Goal: Task Accomplishment & Management: Manage account settings

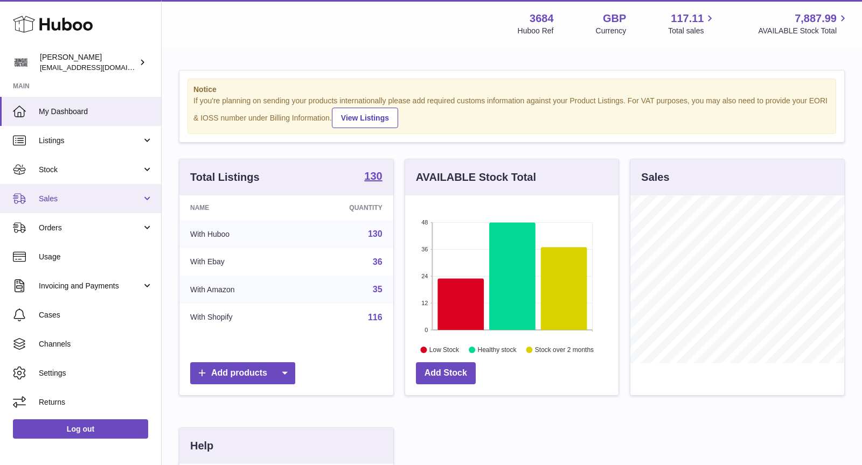
click at [85, 197] on span "Sales" at bounding box center [90, 199] width 103 height 10
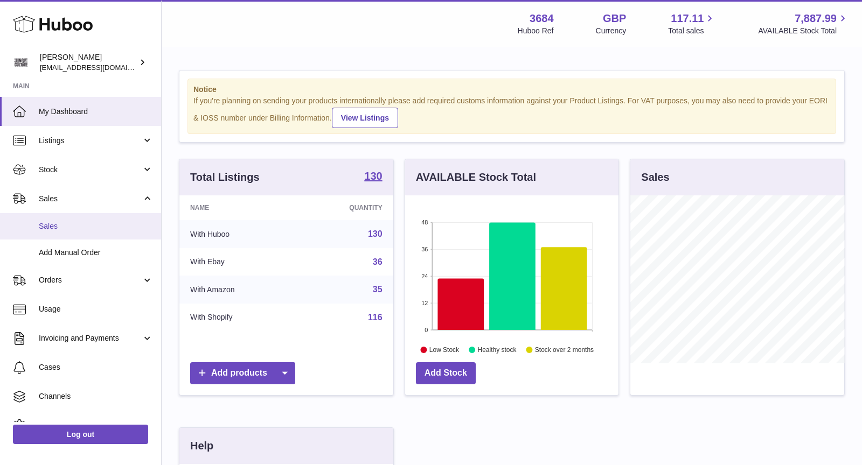
click at [88, 224] on span "Sales" at bounding box center [96, 226] width 114 height 10
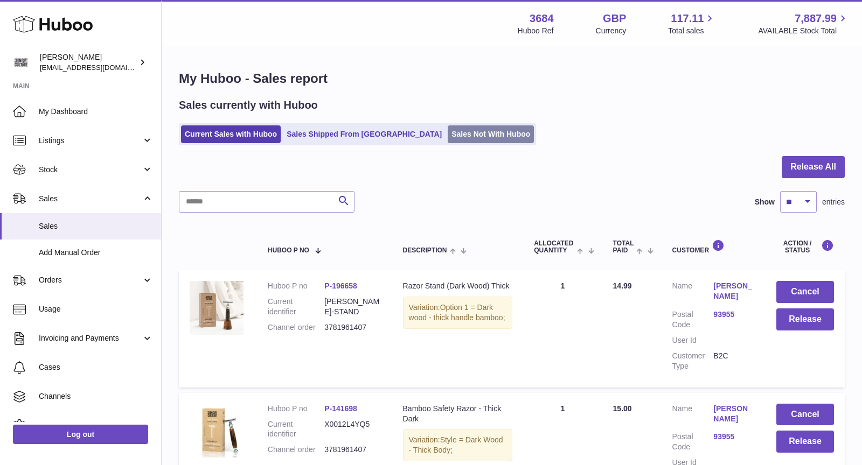
click at [448, 134] on link "Sales Not With Huboo" at bounding box center [491, 135] width 86 height 18
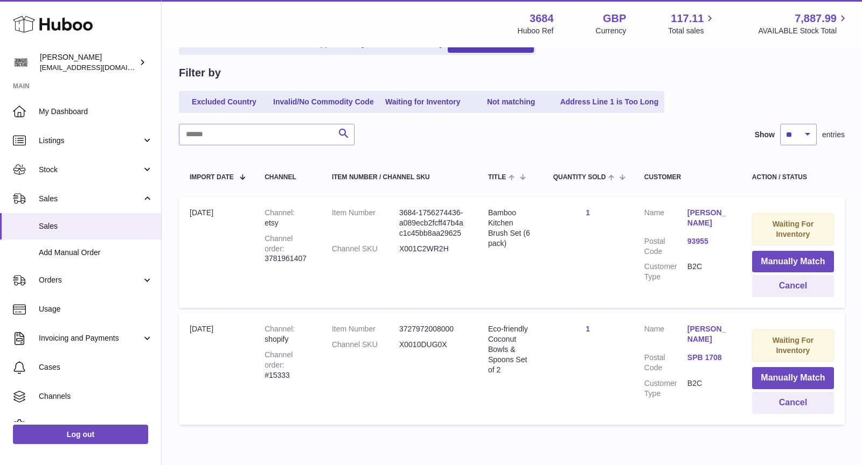
scroll to position [139, 0]
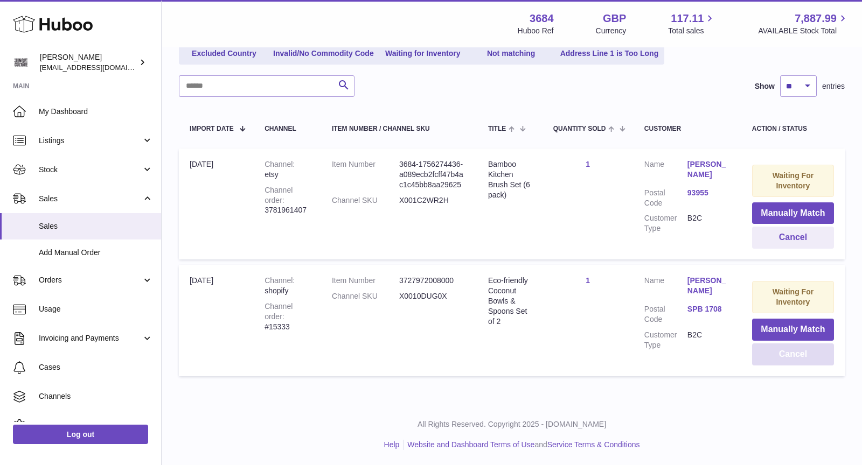
click at [799, 356] on button "Cancel" at bounding box center [793, 355] width 82 height 22
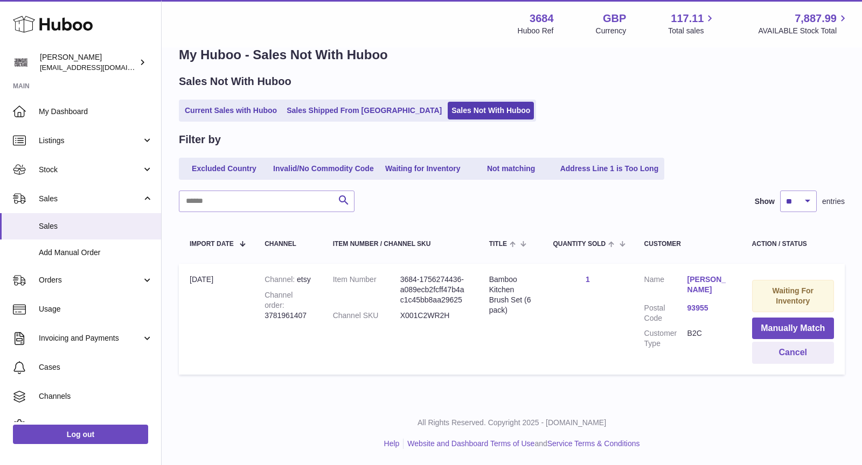
scroll to position [23, 0]
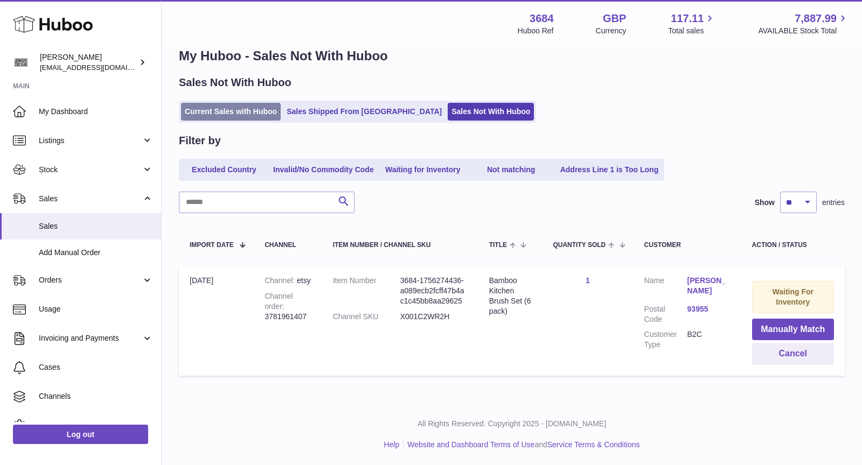
click at [247, 115] on link "Current Sales with Huboo" at bounding box center [231, 112] width 100 height 18
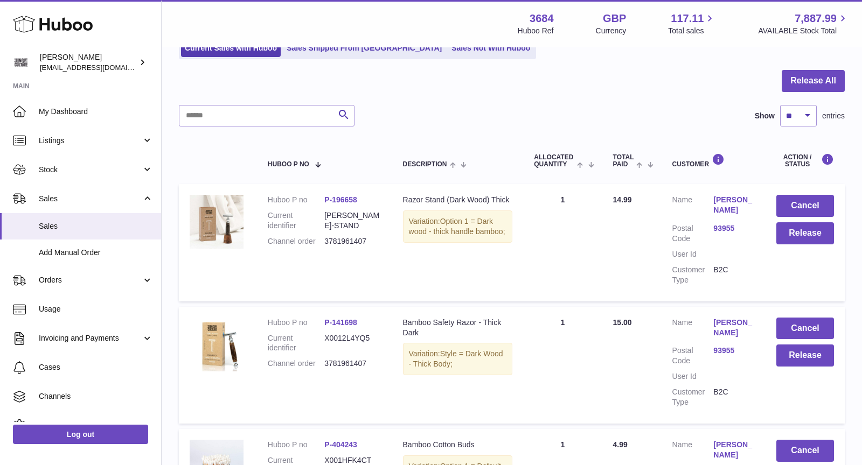
scroll to position [109, 0]
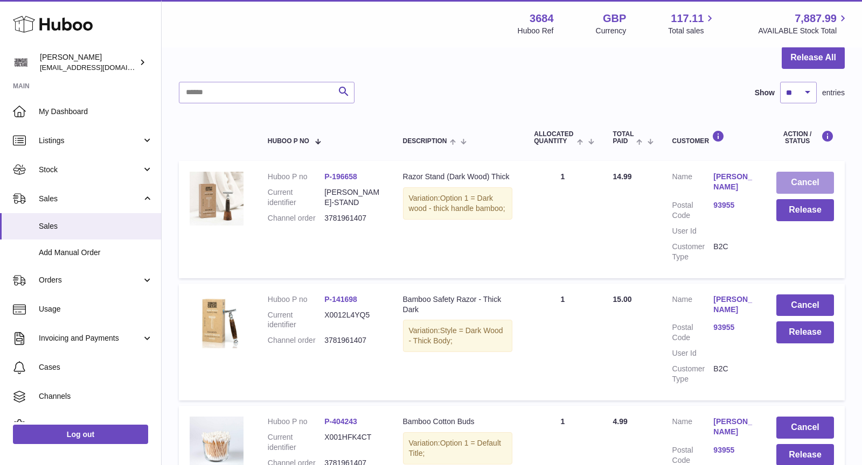
click at [807, 179] on button "Cancel" at bounding box center [805, 183] width 58 height 22
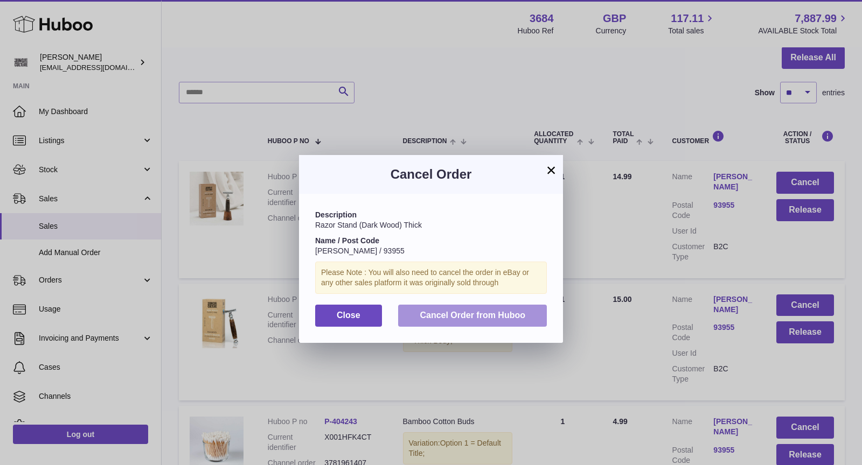
click at [473, 323] on button "Cancel Order from Huboo" at bounding box center [472, 316] width 149 height 22
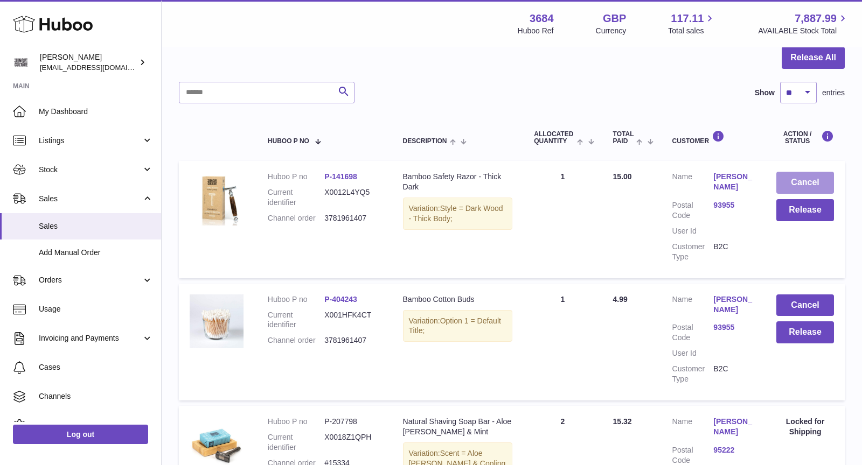
click at [811, 189] on button "Cancel" at bounding box center [805, 183] width 58 height 22
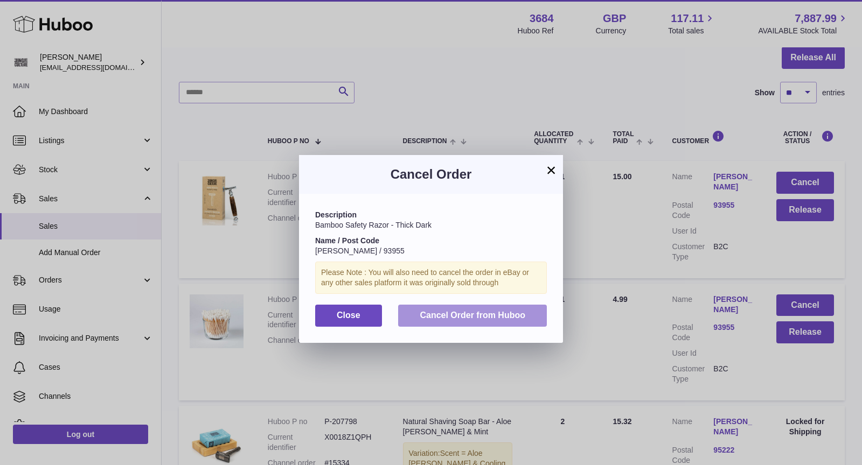
click at [490, 315] on span "Cancel Order from Huboo" at bounding box center [473, 315] width 106 height 9
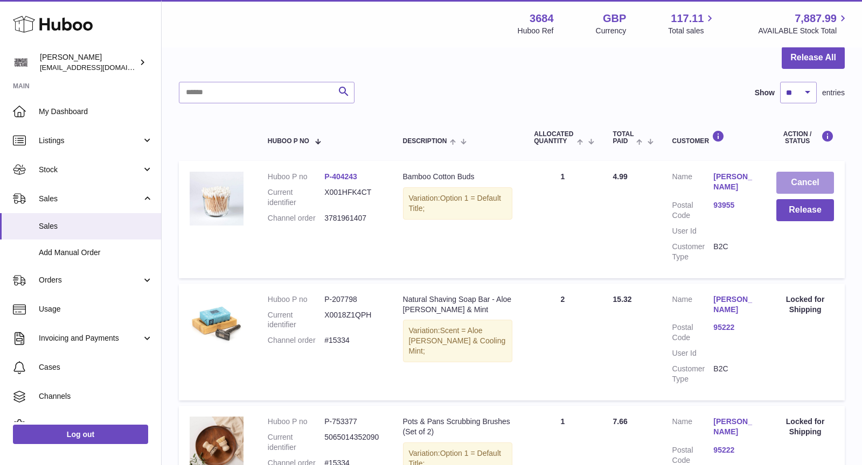
click at [802, 181] on button "Cancel" at bounding box center [805, 183] width 58 height 22
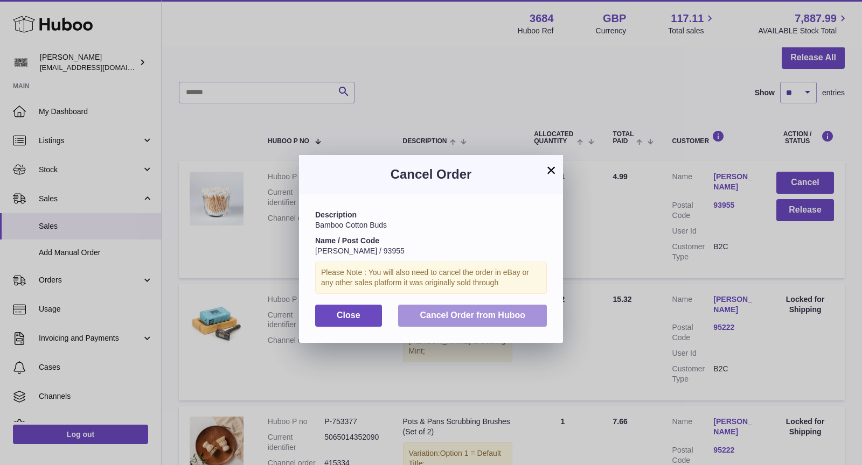
click at [477, 317] on span "Cancel Order from Huboo" at bounding box center [473, 315] width 106 height 9
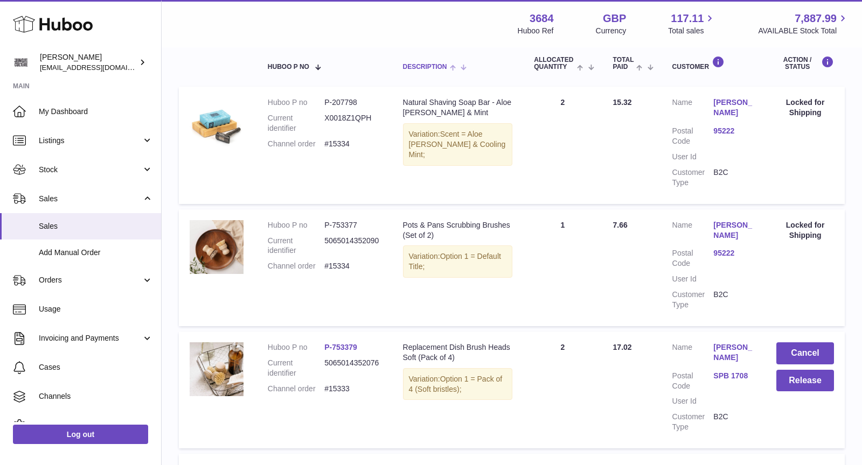
scroll to position [297, 0]
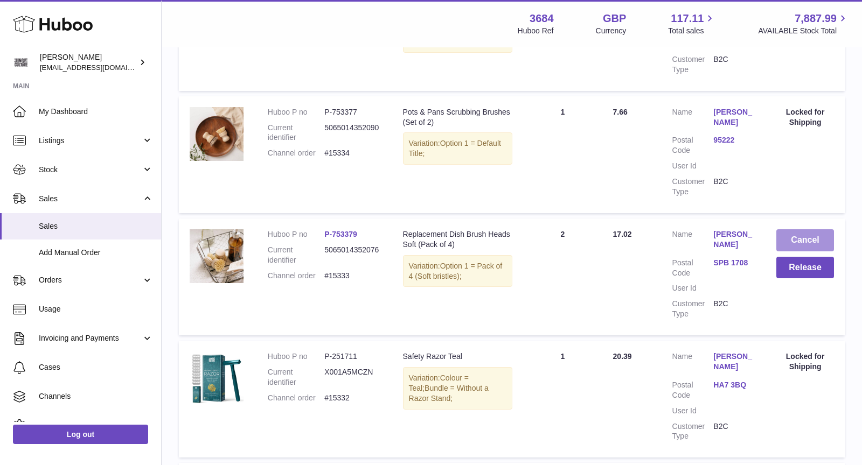
click at [804, 235] on button "Cancel" at bounding box center [805, 240] width 58 height 22
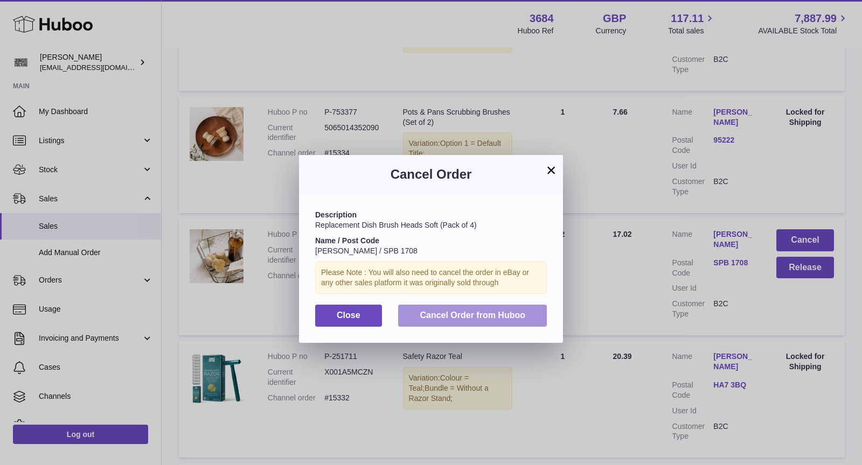
click at [482, 315] on span "Cancel Order from Huboo" at bounding box center [473, 315] width 106 height 9
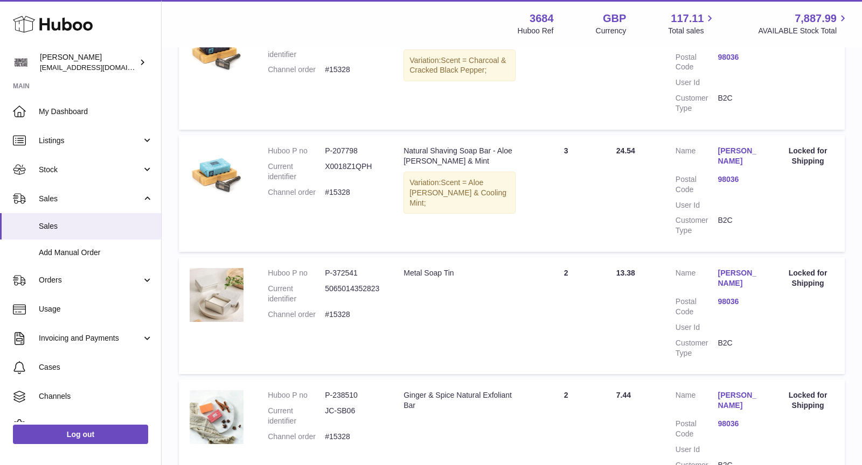
scroll to position [1121, 0]
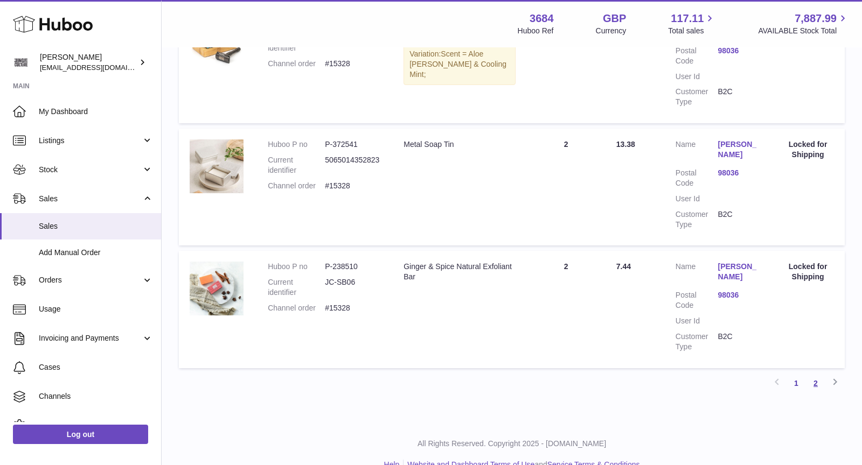
click at [817, 374] on link "2" at bounding box center [815, 383] width 19 height 19
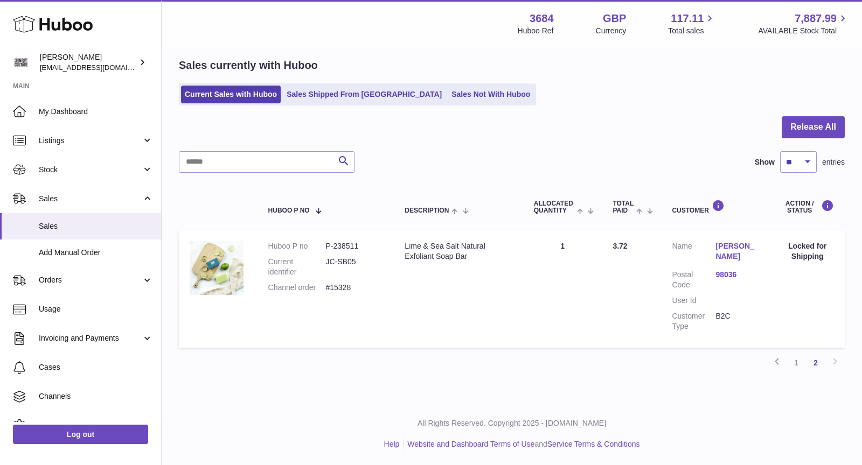
scroll to position [39, 0]
click at [448, 93] on link "Sales Not With Huboo" at bounding box center [491, 95] width 86 height 18
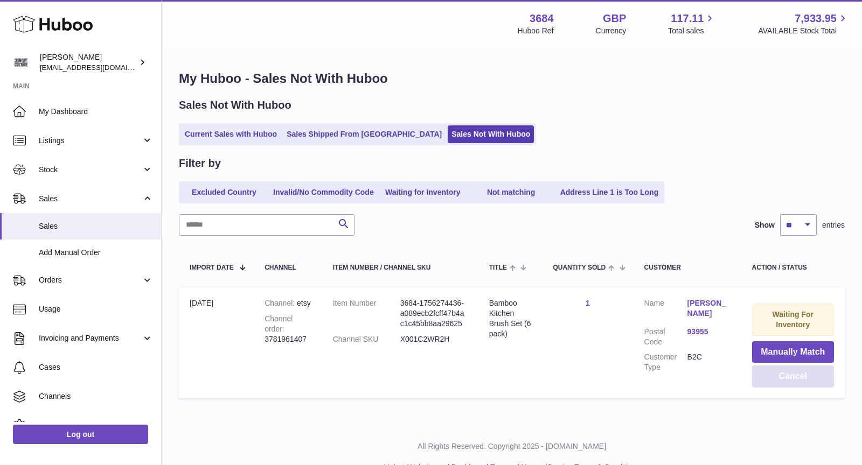
click at [775, 372] on button "Cancel" at bounding box center [793, 377] width 82 height 22
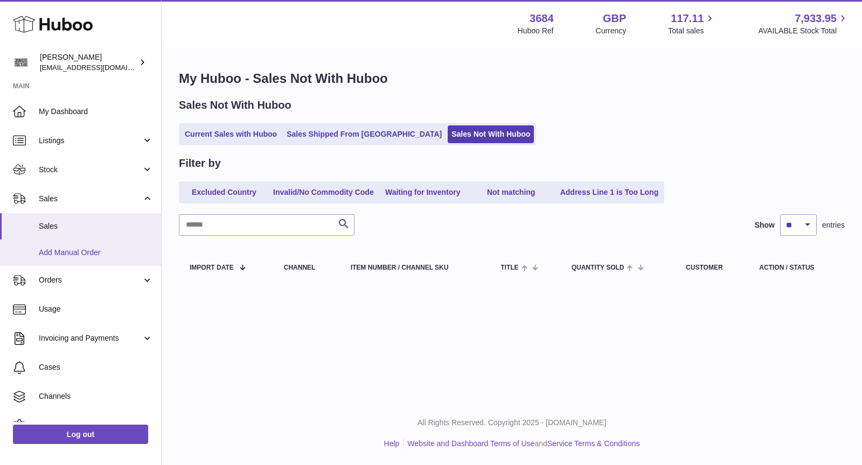
click at [72, 248] on span "Add Manual Order" at bounding box center [96, 253] width 114 height 10
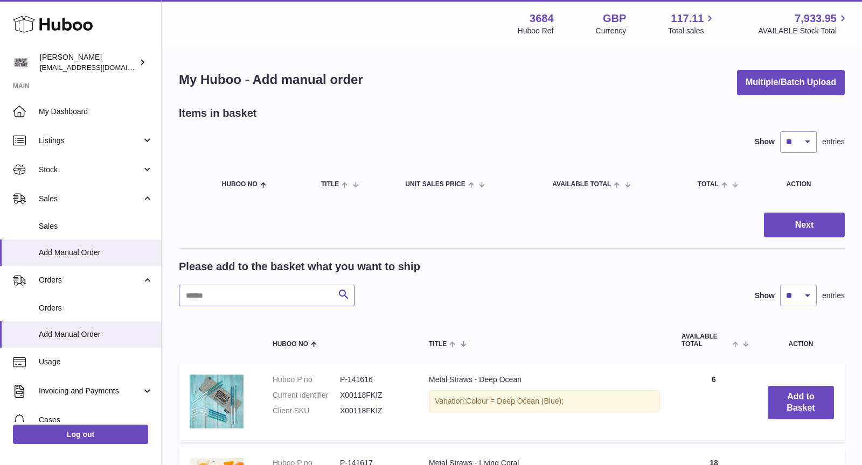
click at [271, 296] on input "text" at bounding box center [267, 296] width 176 height 22
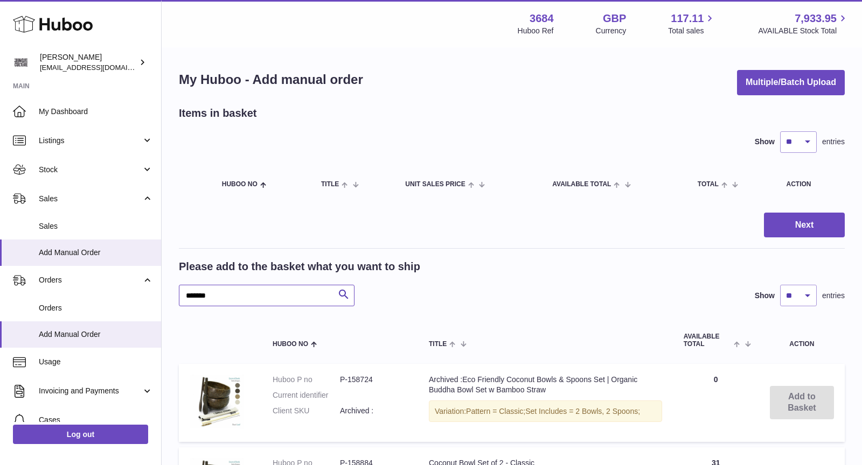
type input "*******"
drag, startPoint x: 272, startPoint y: 292, endPoint x: 127, endPoint y: 283, distance: 145.2
